Goal: Check status: Check status

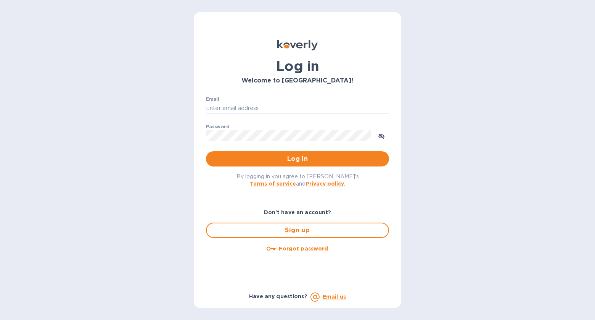
type input "[PERSON_NAME][EMAIL_ADDRESS][DOMAIN_NAME]"
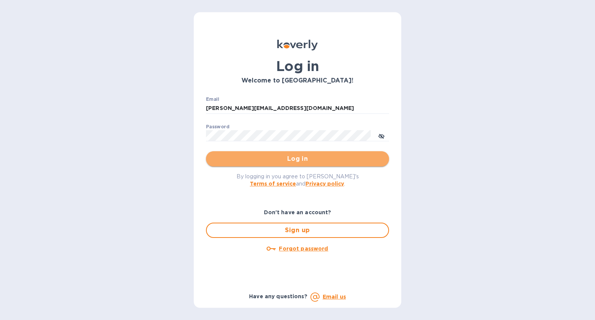
click at [288, 160] on span "Log in" at bounding box center [297, 158] width 171 height 9
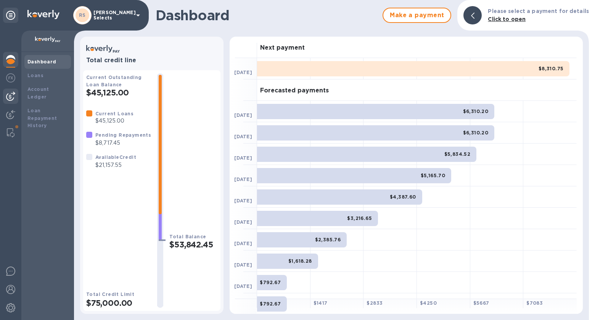
click at [10, 98] on img at bounding box center [10, 96] width 9 height 9
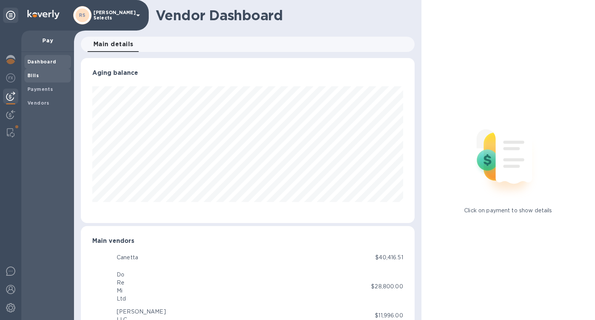
scroll to position [381131, 380966]
click at [43, 74] on span "Bills" at bounding box center [47, 76] width 40 height 8
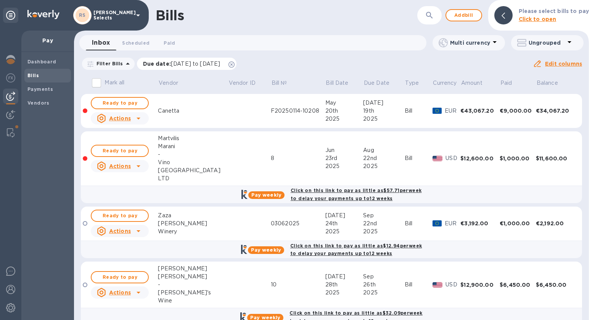
click at [234, 62] on icon at bounding box center [231, 64] width 6 height 6
click at [49, 101] on span "Vendors" at bounding box center [47, 103] width 40 height 8
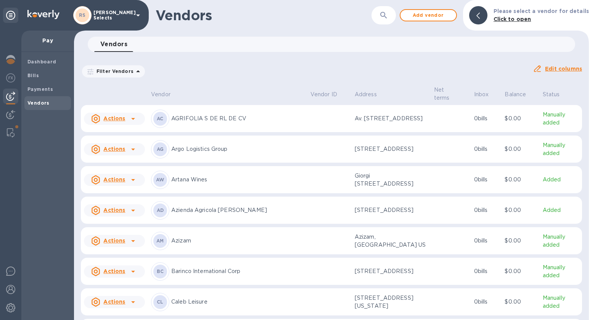
click at [392, 114] on p "Av. [STREET_ADDRESS]" at bounding box center [391, 118] width 73 height 8
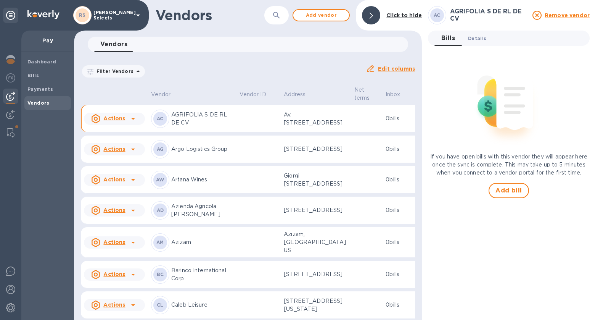
click at [479, 37] on span "Details 0" at bounding box center [477, 38] width 18 height 8
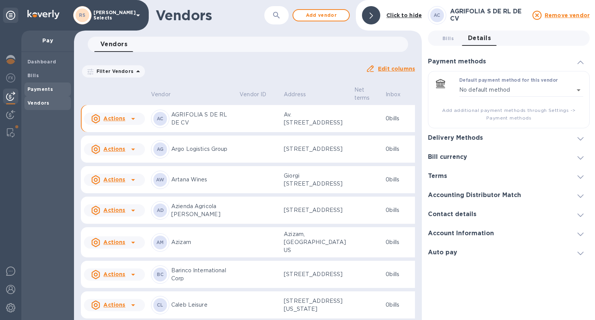
click at [53, 88] on span "Payments" at bounding box center [47, 89] width 40 height 8
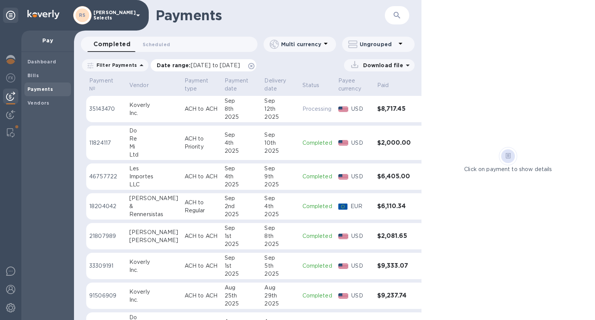
click at [254, 66] on icon at bounding box center [251, 66] width 6 height 6
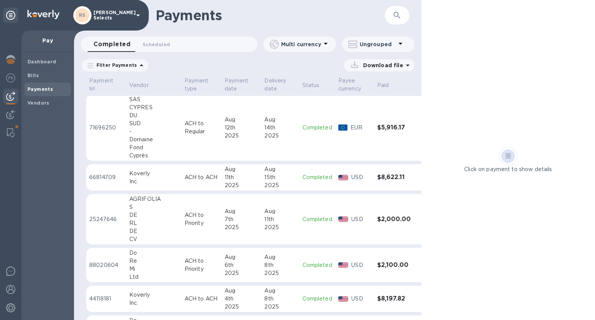
scroll to position [407, 0]
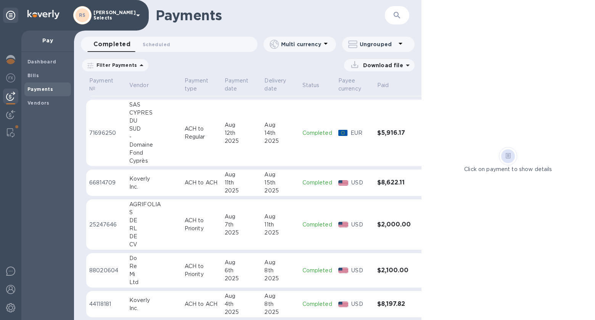
click at [374, 230] on td "$2,000.00" at bounding box center [394, 224] width 40 height 51
